Goal: Information Seeking & Learning: Learn about a topic

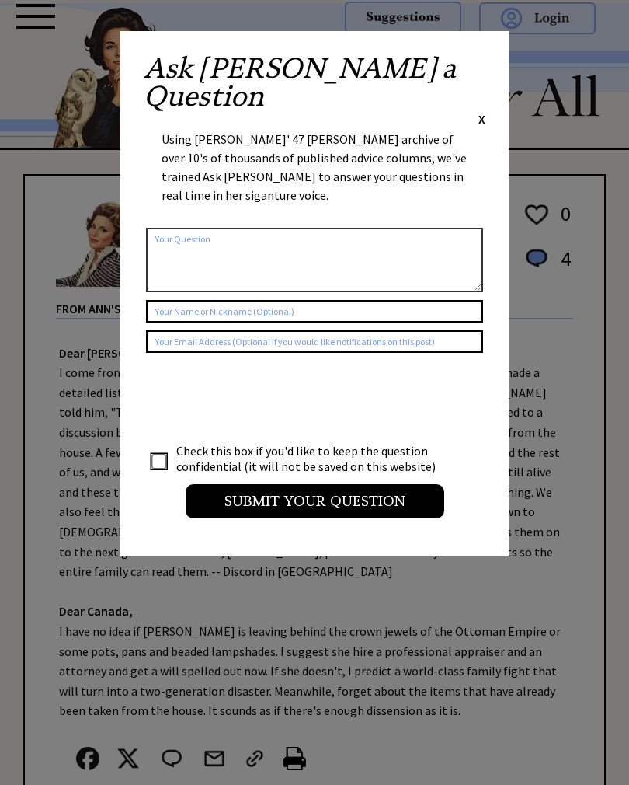
click at [471, 64] on div "Ask Ann a Question X" at bounding box center [315, 90] width 342 height 73
click at [476, 71] on div "Ask Ann a Question X" at bounding box center [315, 90] width 342 height 73
click at [485, 111] on span "X" at bounding box center [481, 119] width 7 height 16
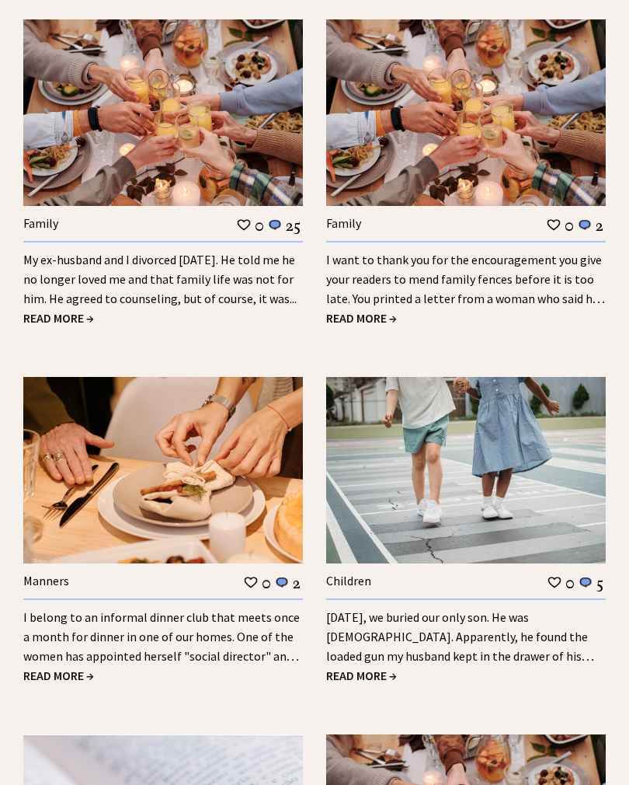
scroll to position [1701, 0]
click at [85, 667] on span "READ MORE →" at bounding box center [58, 675] width 71 height 16
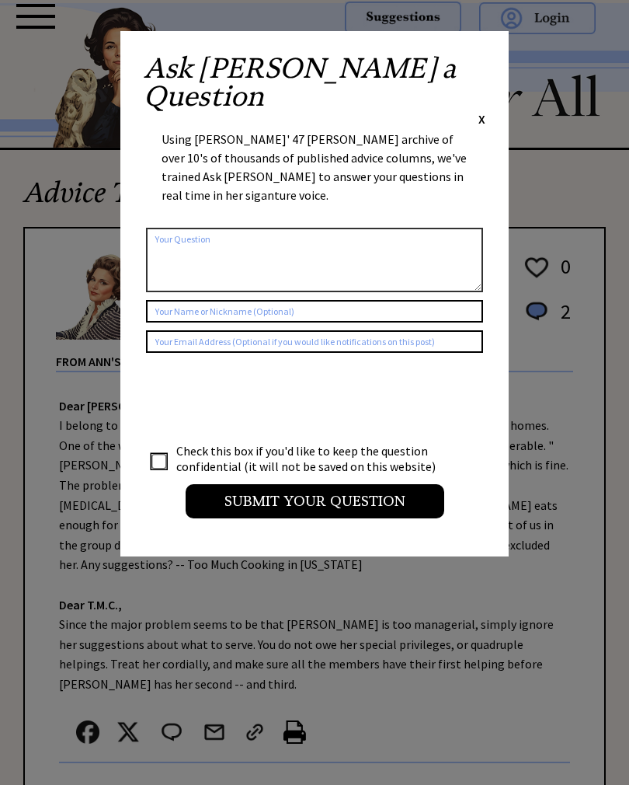
click at [488, 56] on div "Ask Ann a Question X Using Ann Landers' 47 vear archive of over 10's of thousan…" at bounding box center [314, 293] width 388 height 525
click at [483, 111] on span "X" at bounding box center [481, 119] width 7 height 16
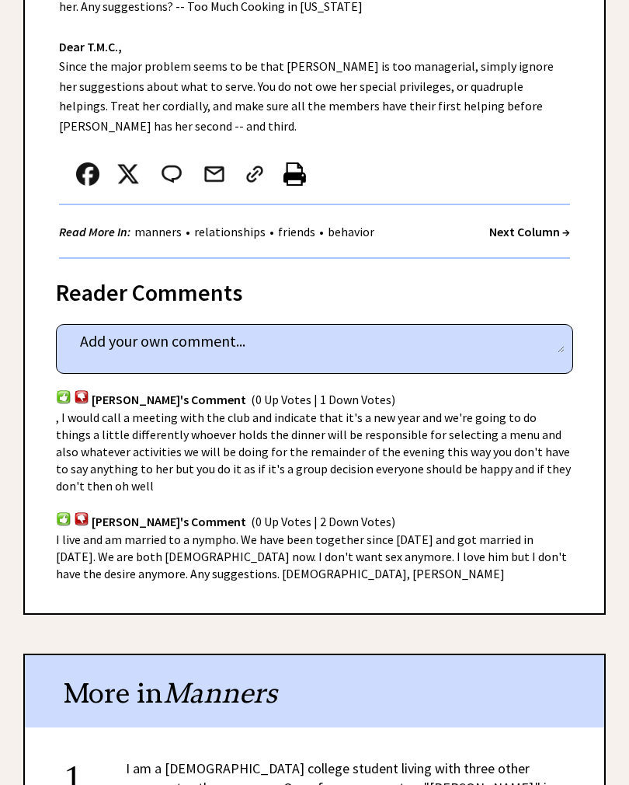
scroll to position [558, 0]
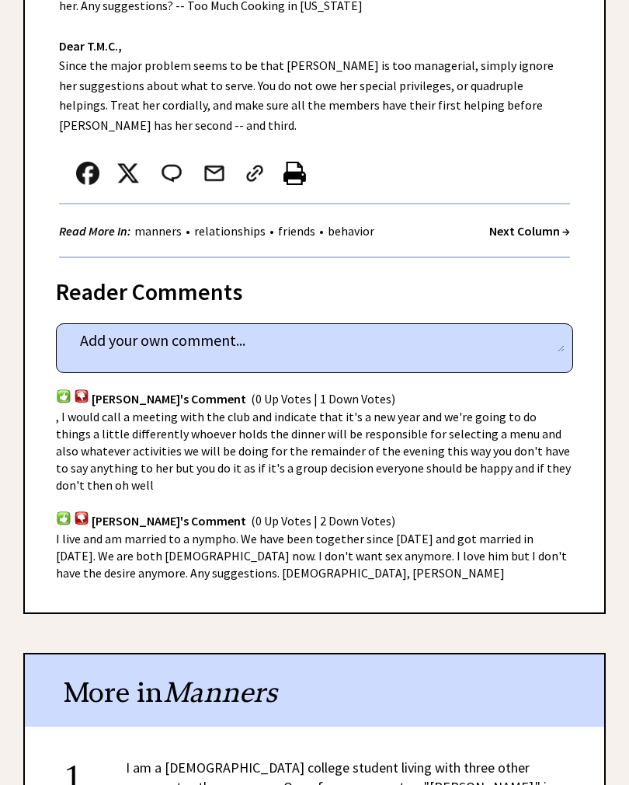
click at [576, 435] on div "Reader Comments column 2085 comment_tease Post Your Comment Jean's Comment (0 U…" at bounding box center [314, 436] width 583 height 354
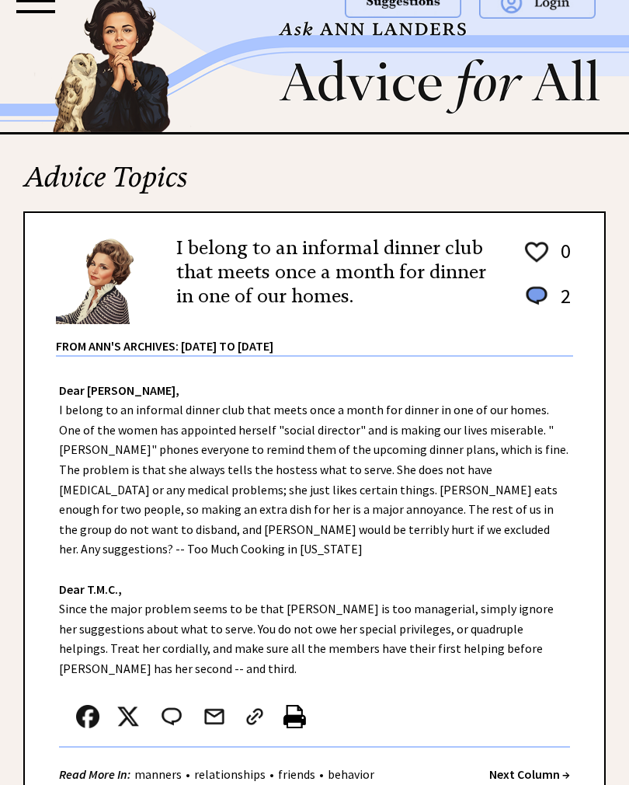
scroll to position [0, 0]
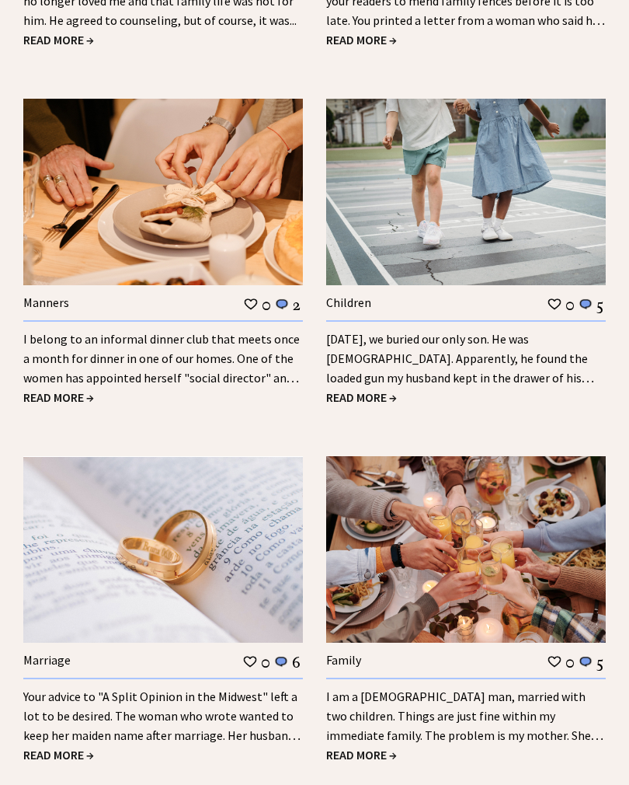
scroll to position [1980, 0]
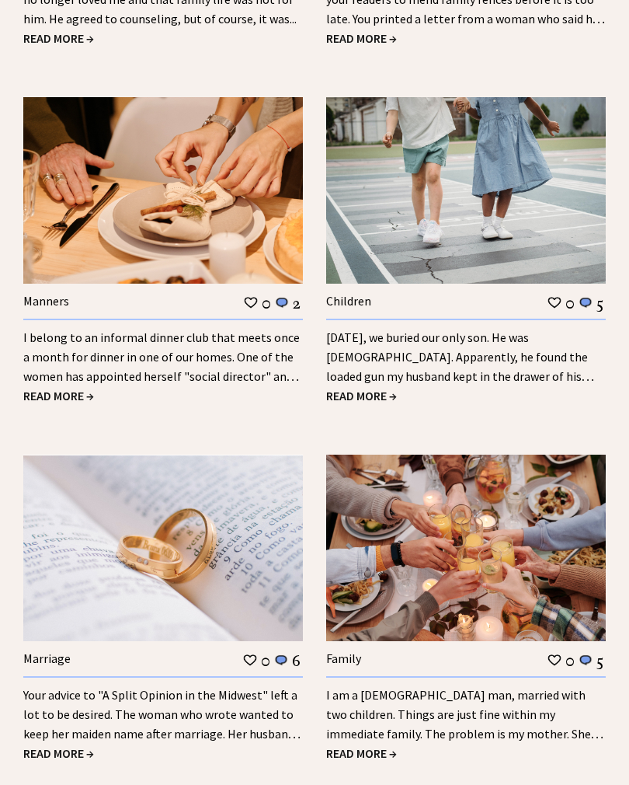
click at [595, 561] on img at bounding box center [466, 548] width 280 height 186
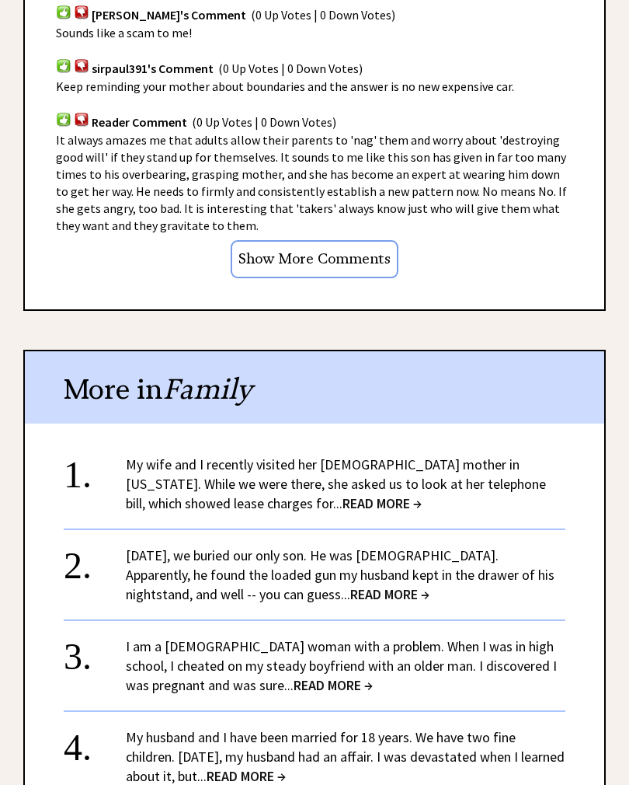
scroll to position [1193, 0]
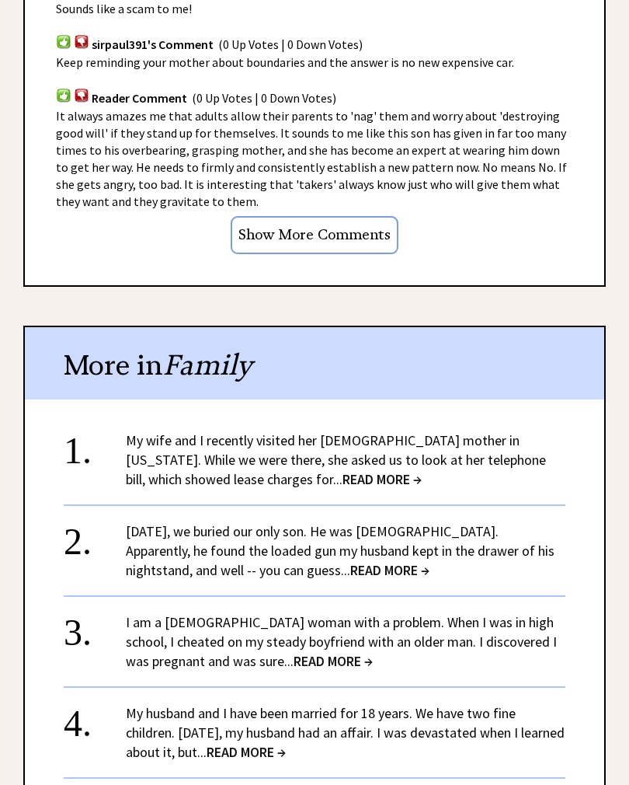
click at [581, 610] on div "1. My wife and I recently visited her 86-year-old mother in Oklahoma. While we …" at bounding box center [314, 668] width 579 height 507
click at [353, 652] on span "READ MORE →" at bounding box center [333, 661] width 79 height 18
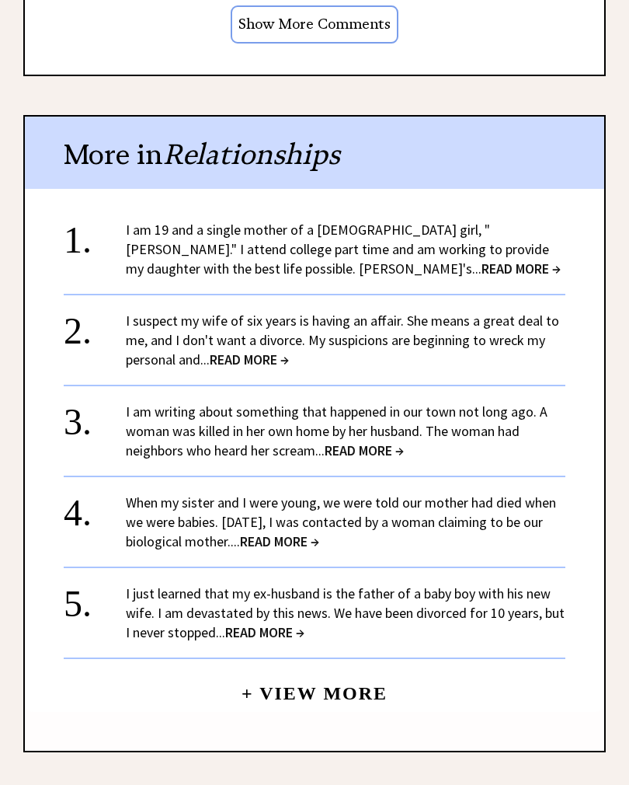
scroll to position [1780, 0]
click at [510, 583] on link "I just learned that my ex-husband is the father of a baby boy with his new wife…" at bounding box center [345, 611] width 439 height 57
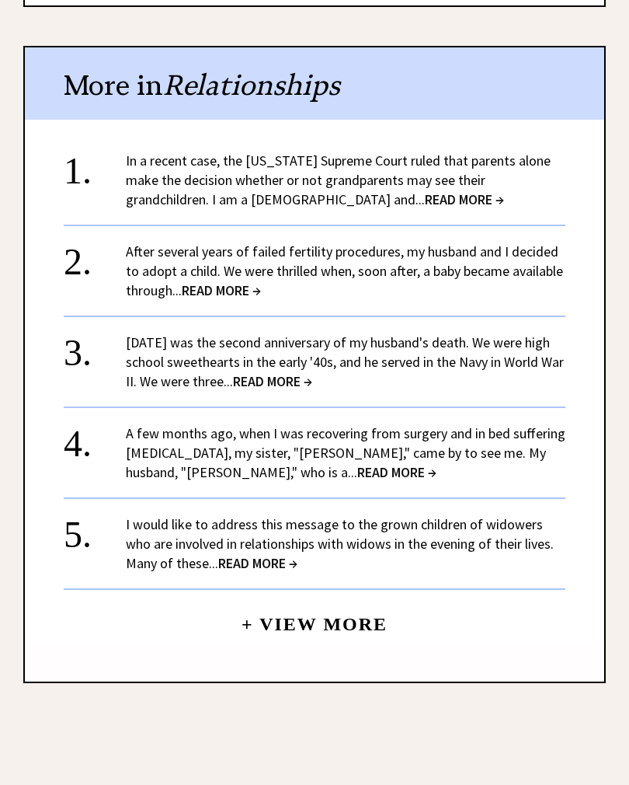
scroll to position [1404, 0]
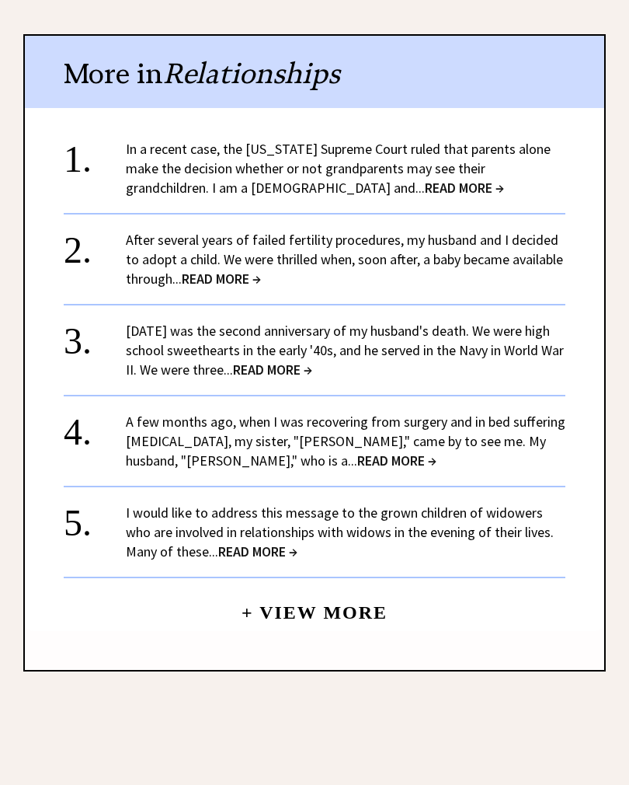
click at [312, 360] on span "READ MORE →" at bounding box center [272, 369] width 79 height 18
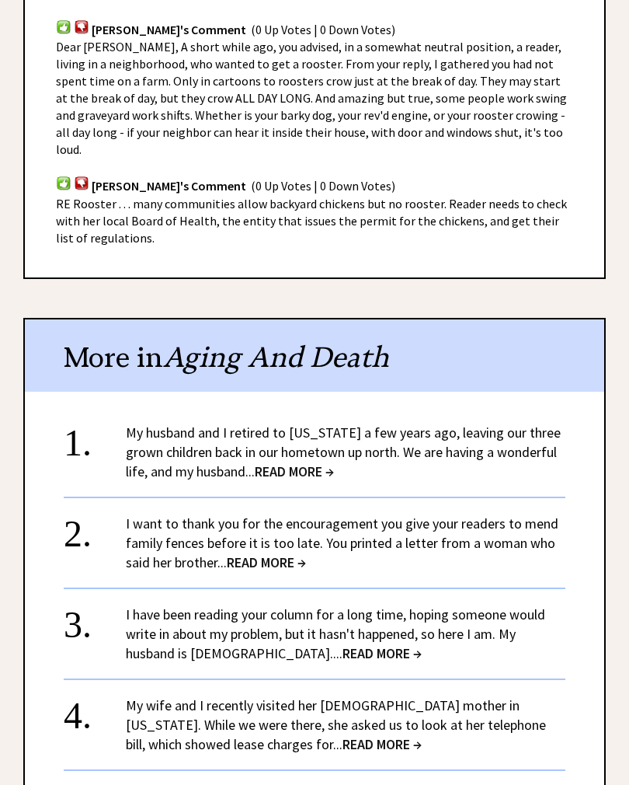
scroll to position [1087, 0]
click at [310, 462] on span "READ MORE →" at bounding box center [294, 471] width 79 height 18
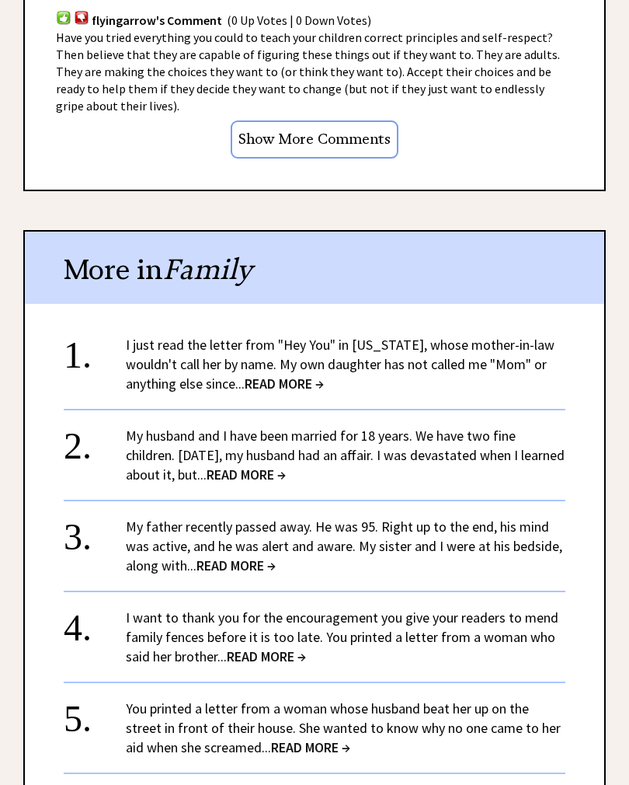
scroll to position [1511, 0]
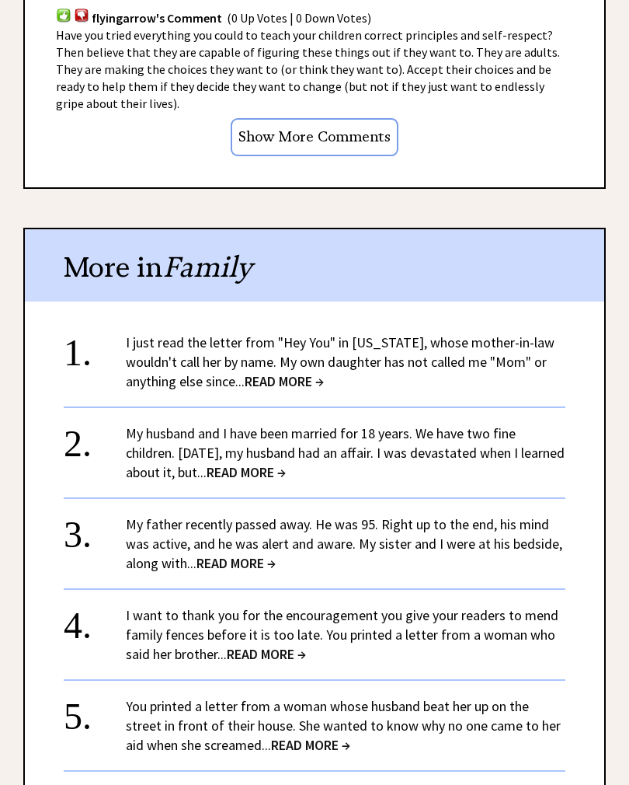
click at [598, 501] on div "1. I just read the letter from "Hey You" in Florida, whose mother-in-law wouldn…" at bounding box center [314, 571] width 579 height 507
click at [276, 555] on span "READ MORE →" at bounding box center [236, 564] width 79 height 18
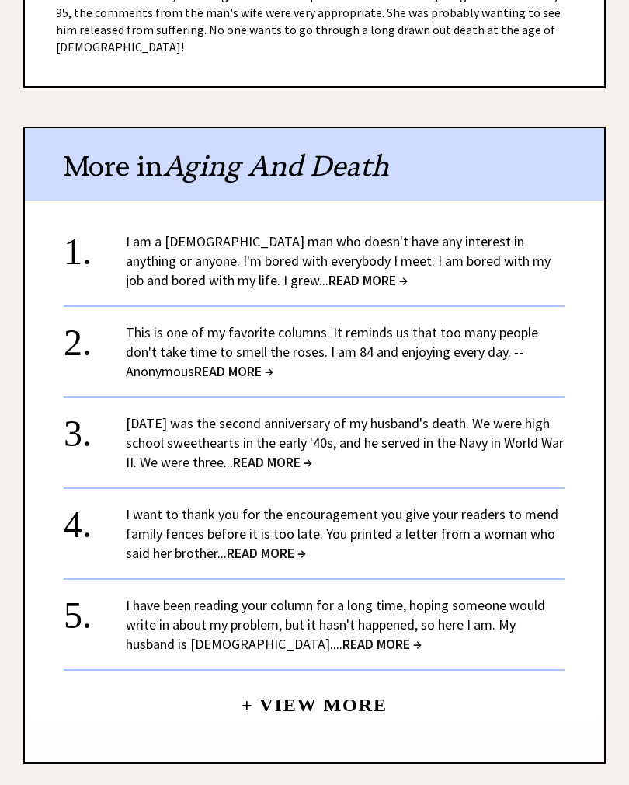
scroll to position [1068, 0]
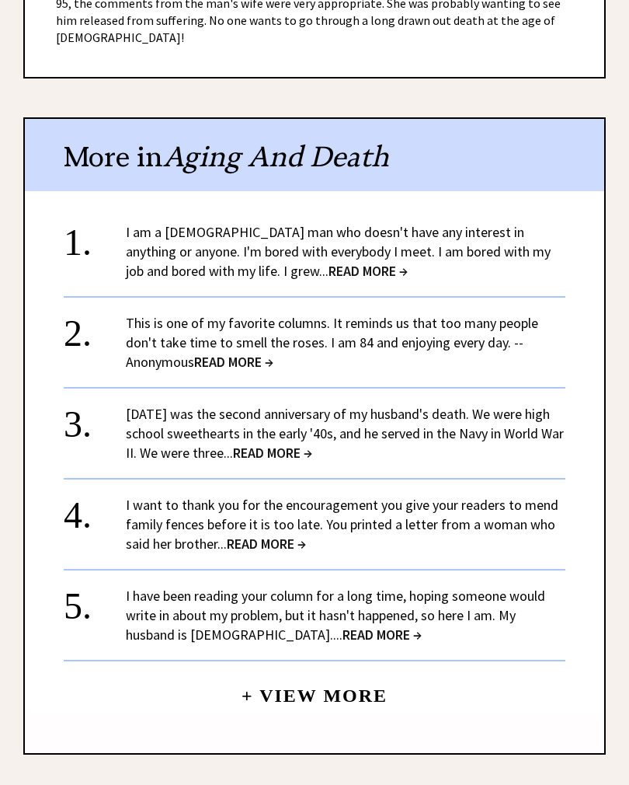
click at [357, 625] on span "READ MORE →" at bounding box center [382, 634] width 79 height 18
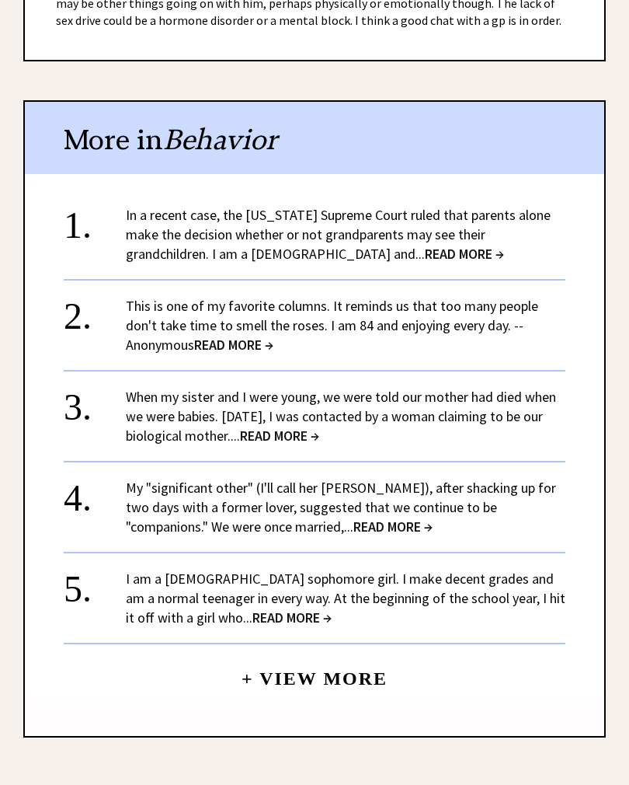
scroll to position [1258, 0]
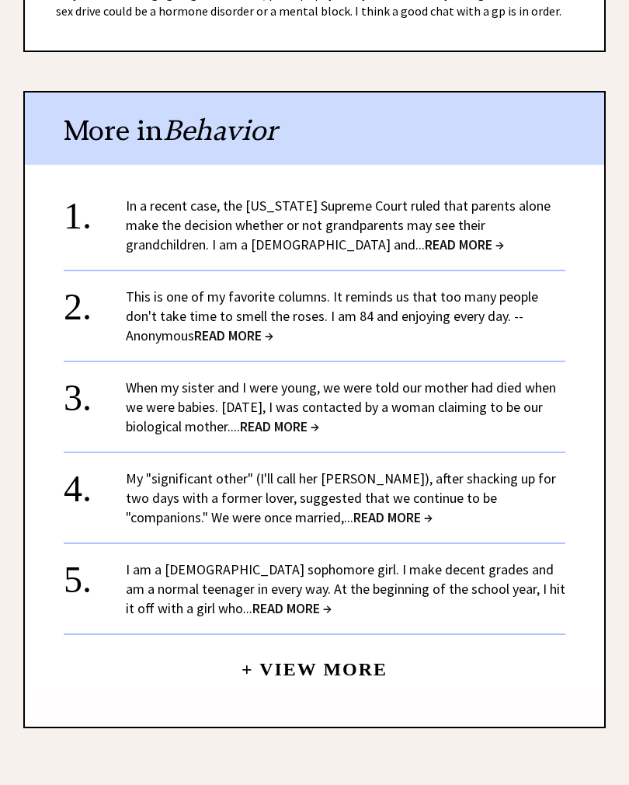
click at [572, 572] on div "1. In a recent case, the Florida Supreme Court ruled that parents alone make th…" at bounding box center [314, 434] width 579 height 507
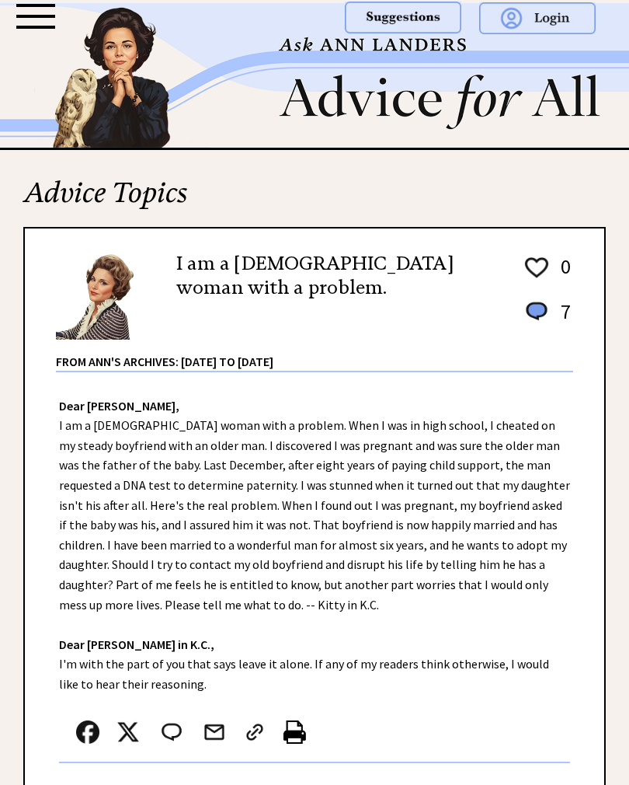
scroll to position [1804, 0]
